Goal: Task Accomplishment & Management: Use online tool/utility

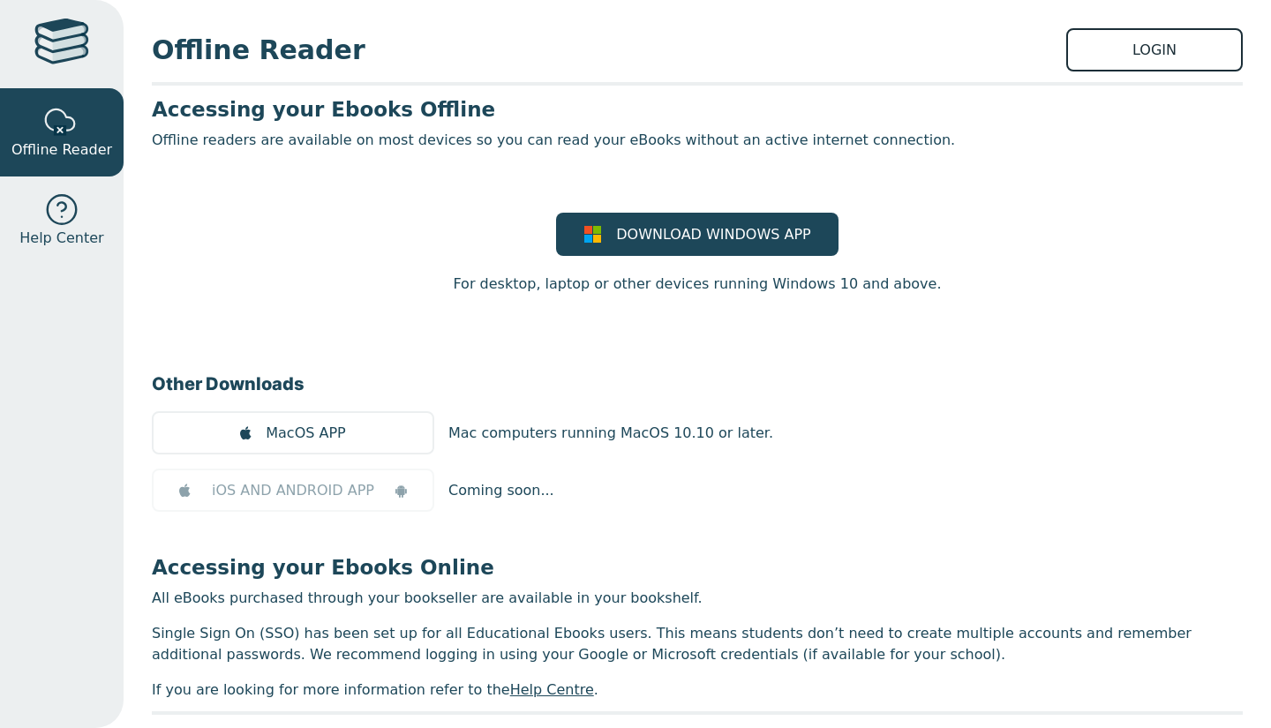
click at [1094, 58] on link "LOGIN" at bounding box center [1154, 49] width 176 height 43
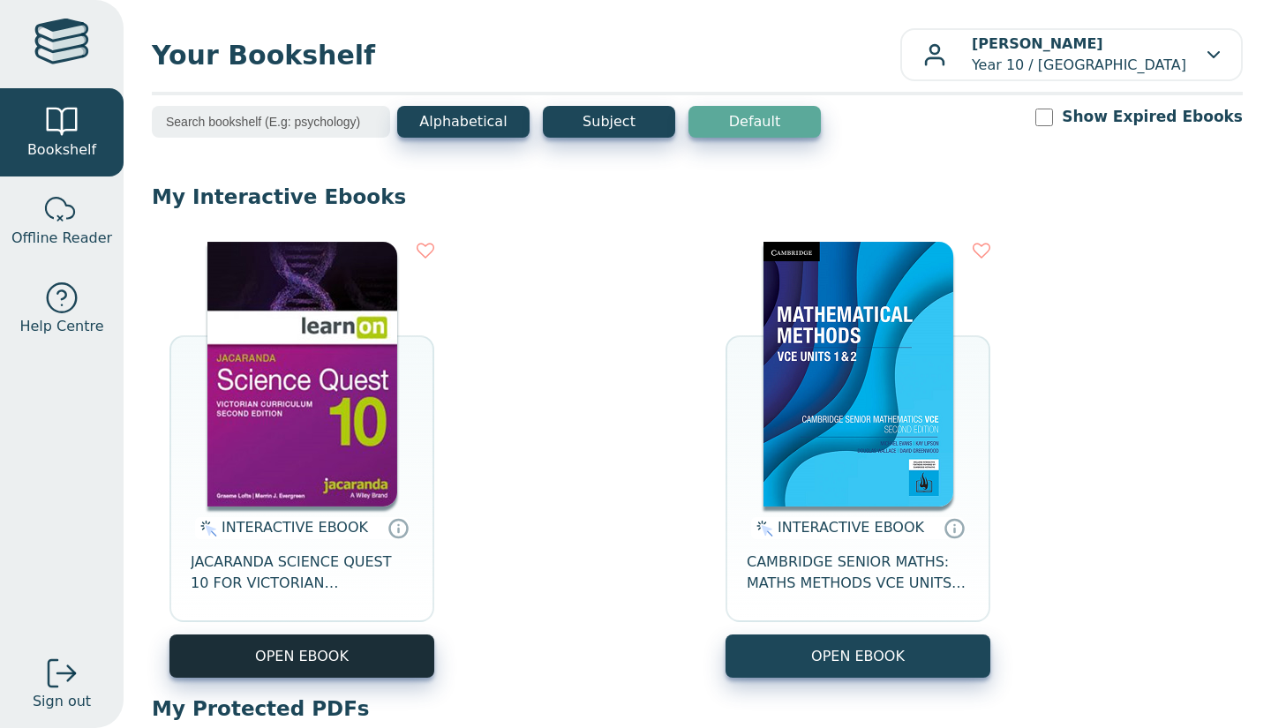
click at [354, 661] on button "OPEN EBOOK" at bounding box center [301, 655] width 265 height 43
